Goal: Navigation & Orientation: Find specific page/section

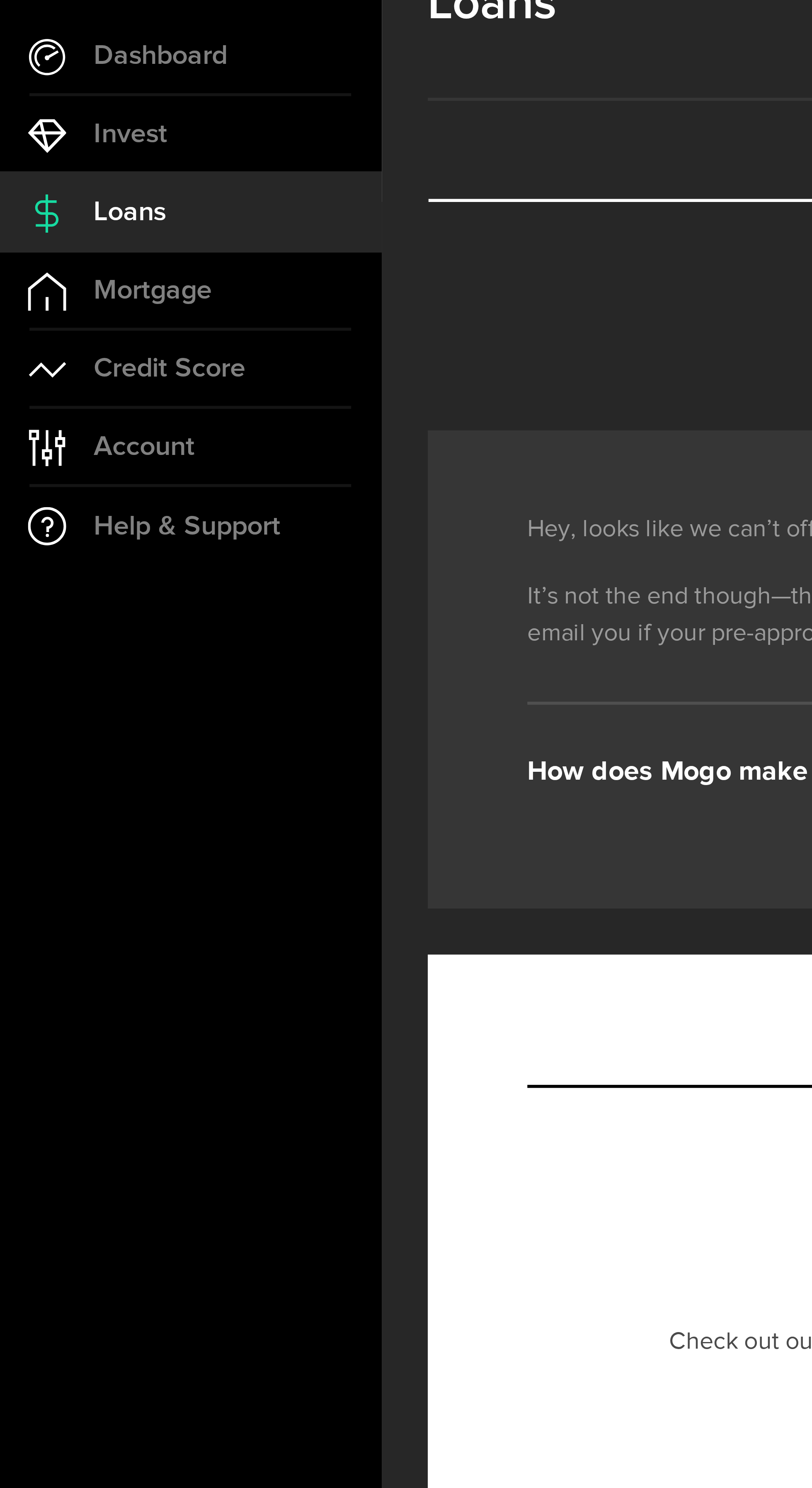
click at [44, 127] on span "Credit Score" at bounding box center [46, 126] width 41 height 8
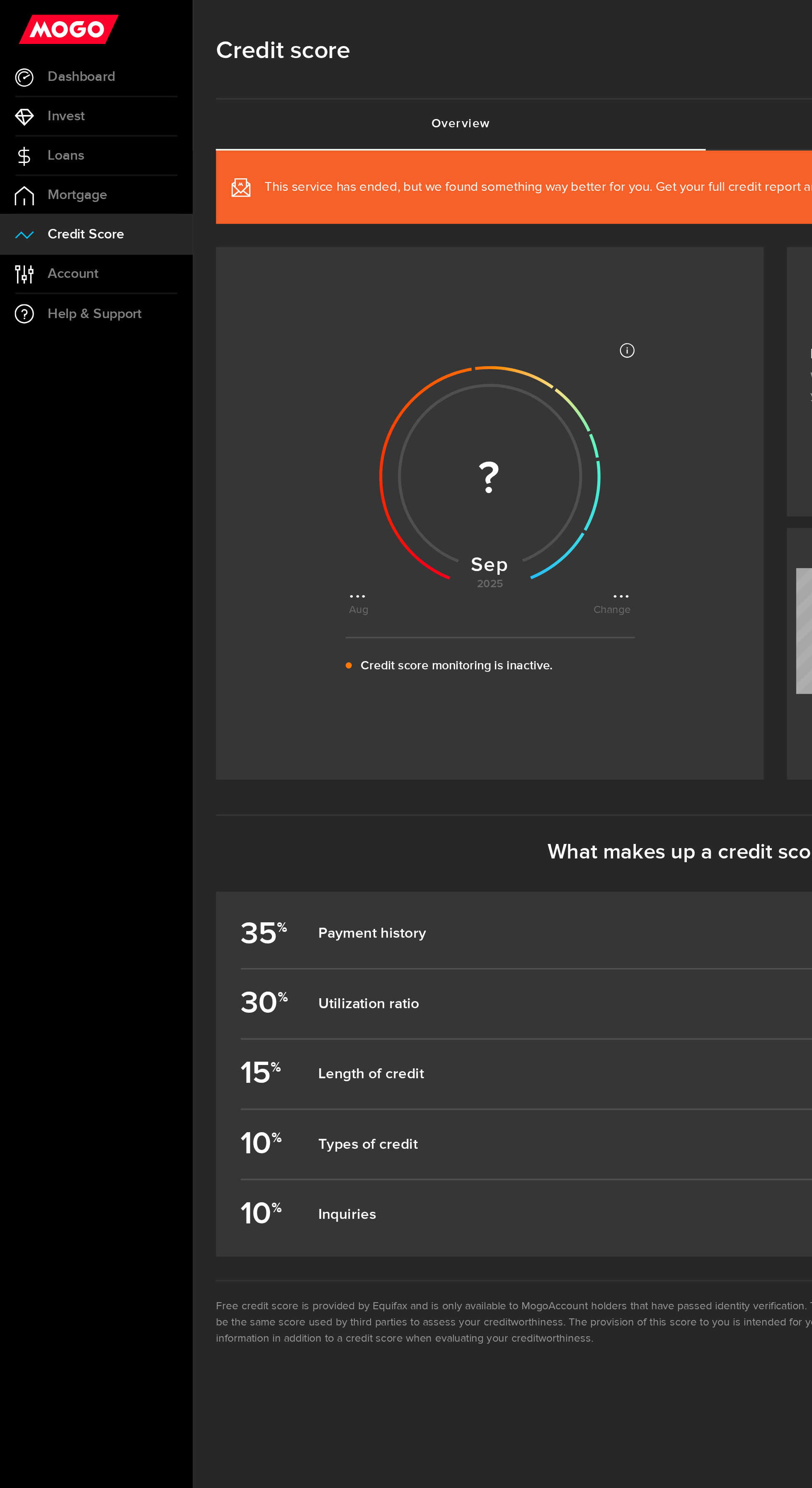
click at [55, 42] on span "Dashboard" at bounding box center [44, 41] width 36 height 8
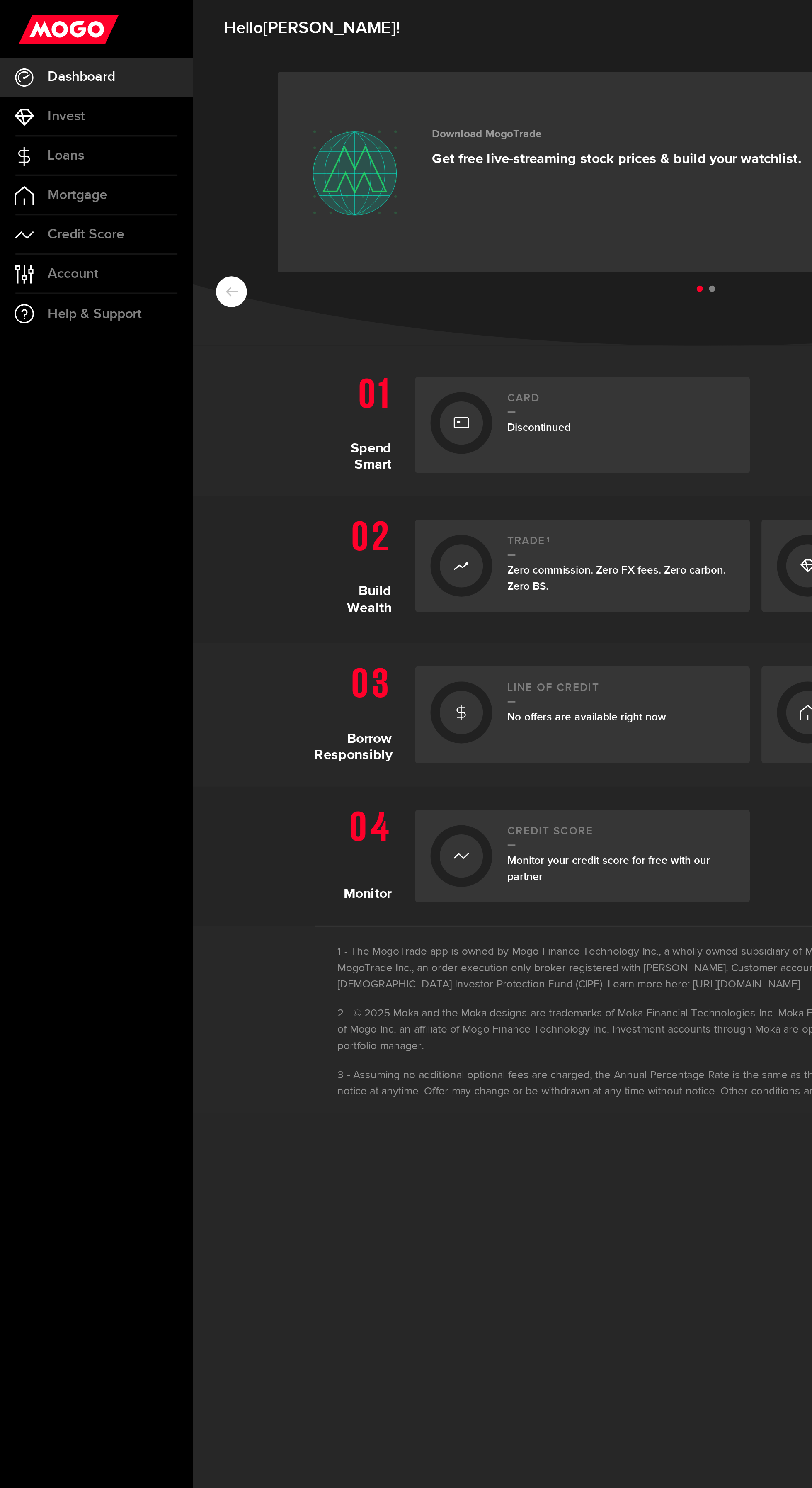
click at [319, 402] on link "Line of credit No offers are available right now" at bounding box center [313, 384] width 180 height 52
